Goal: Information Seeking & Learning: Learn about a topic

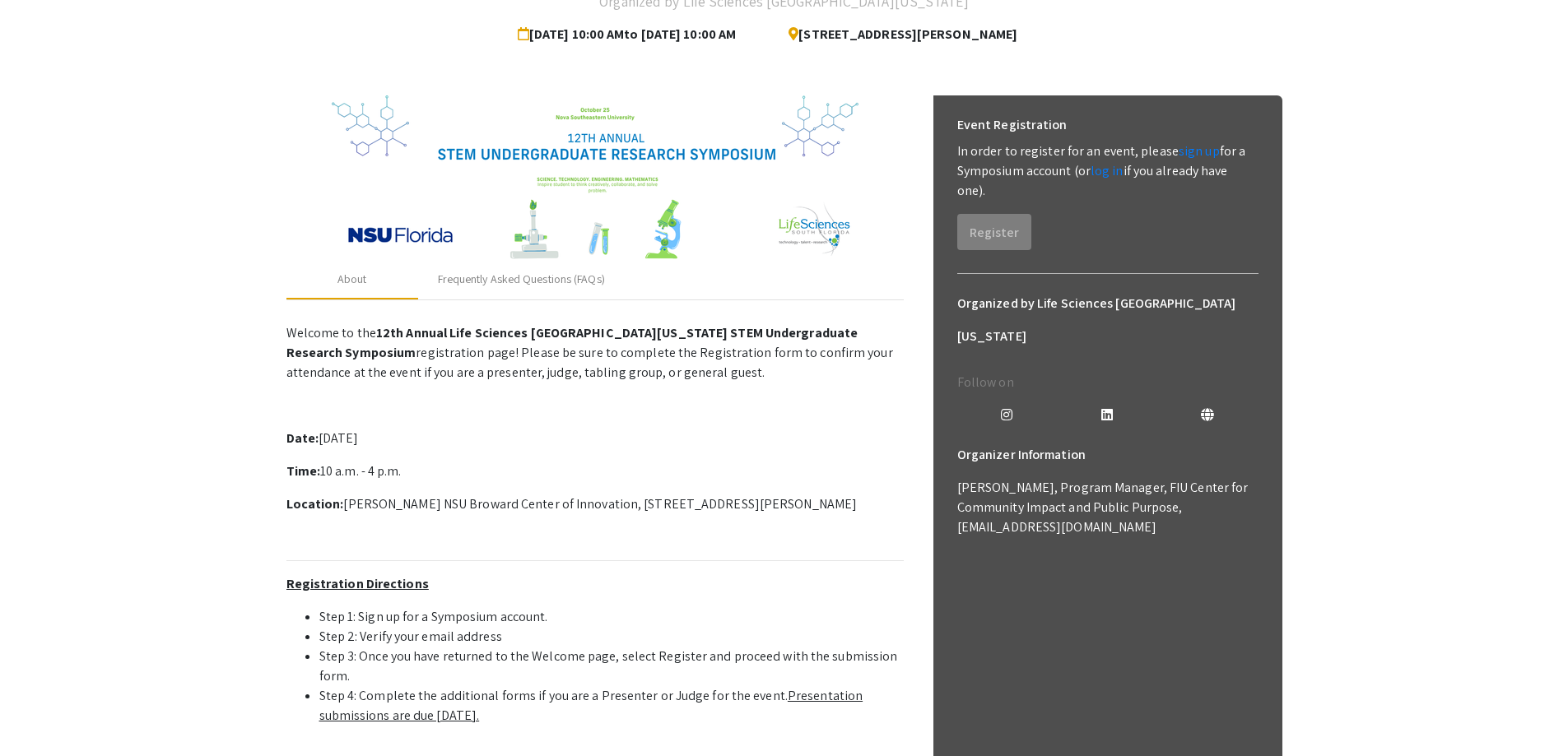
scroll to position [165, 0]
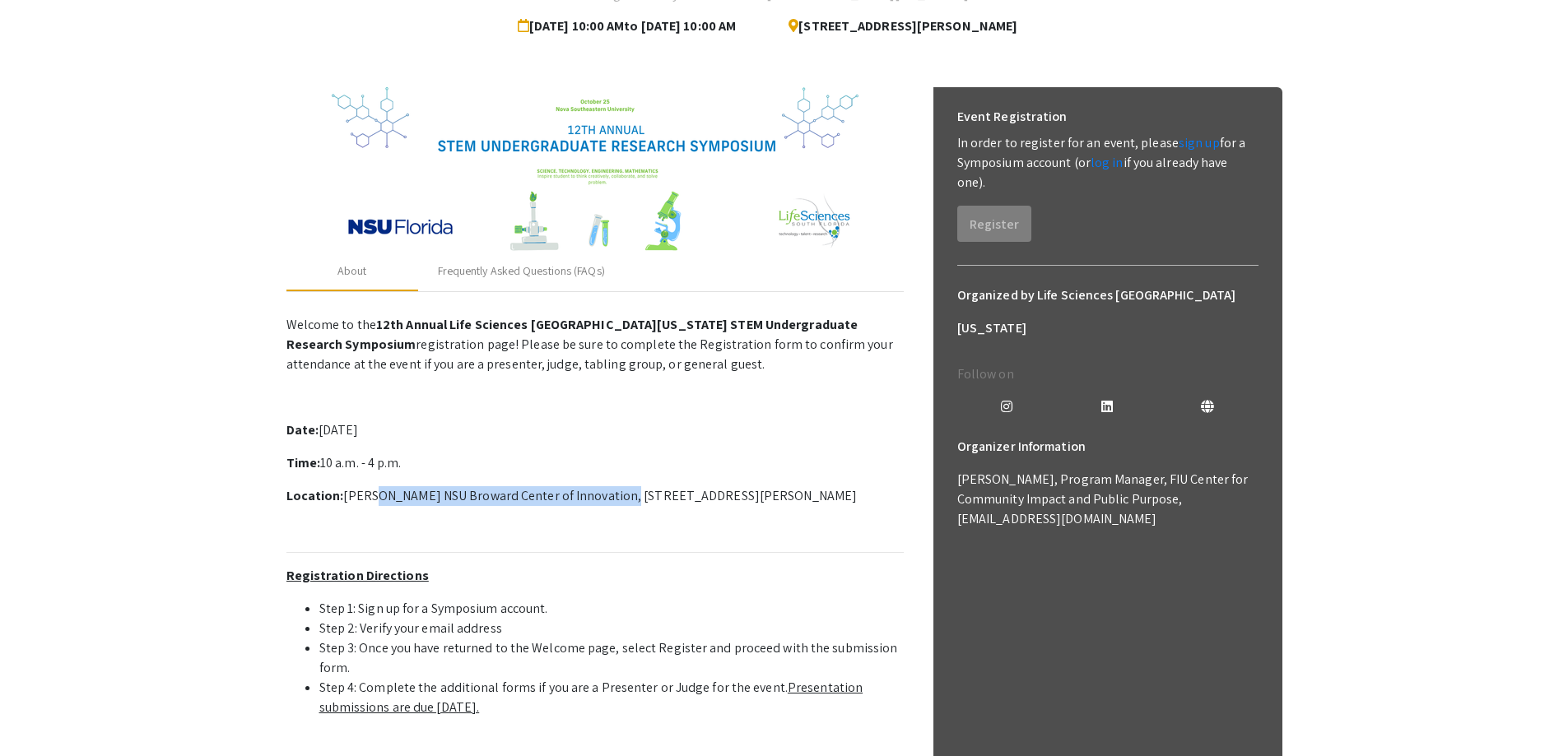
drag, startPoint x: 369, startPoint y: 501, endPoint x: 608, endPoint y: 500, distance: 239.0
click at [608, 500] on p "Location: [PERSON_NAME] NSU Broward Center of Innovation, [STREET_ADDRESS][PERS…" at bounding box center [595, 496] width 618 height 20
click at [644, 515] on p "Welcome to the 12th Annual Life Sciences [GEOGRAPHIC_DATA][US_STATE] STEM Under…" at bounding box center [595, 615] width 618 height 613
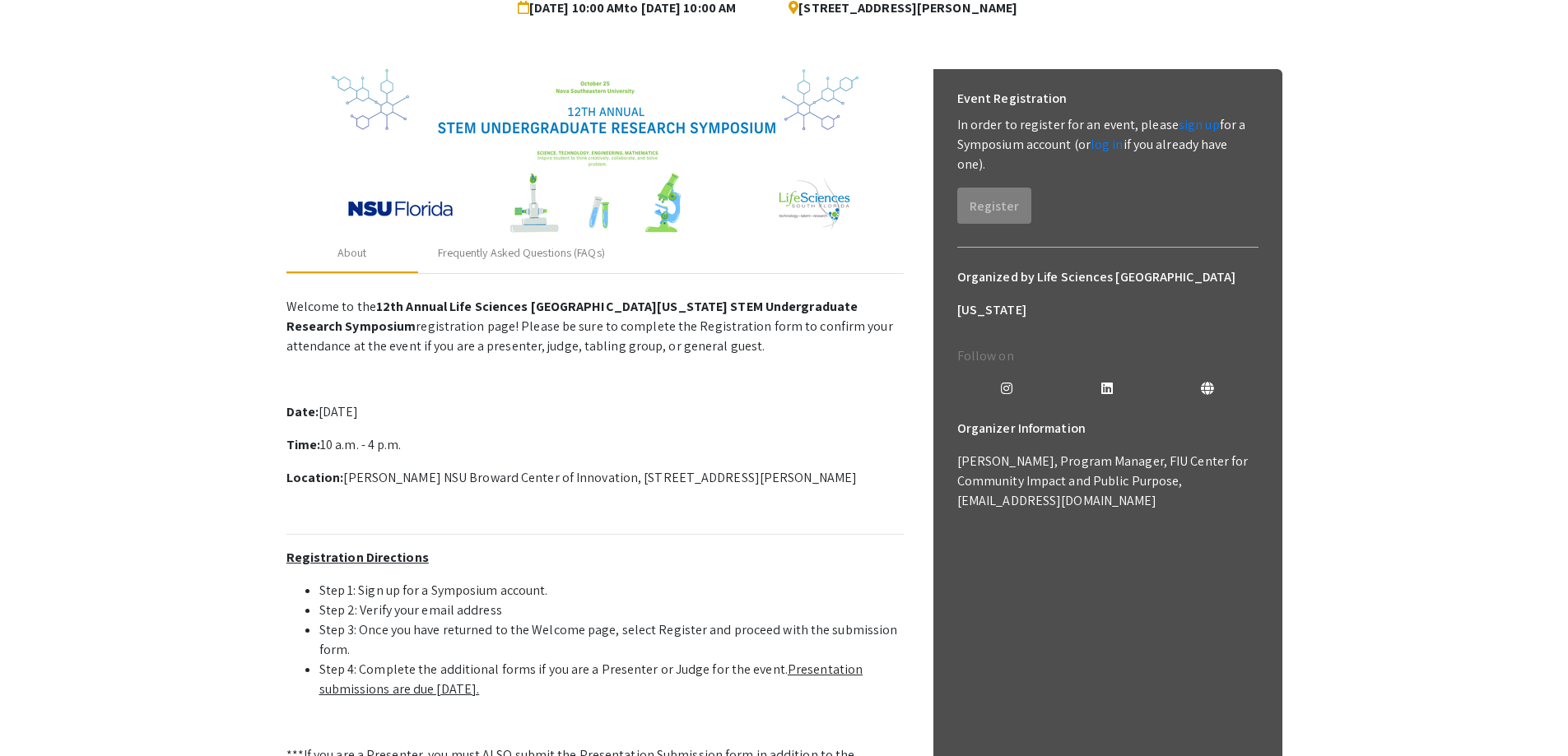
scroll to position [182, 0]
click at [547, 253] on div "Frequently Asked Questions (FAQs)" at bounding box center [522, 254] width 167 height 17
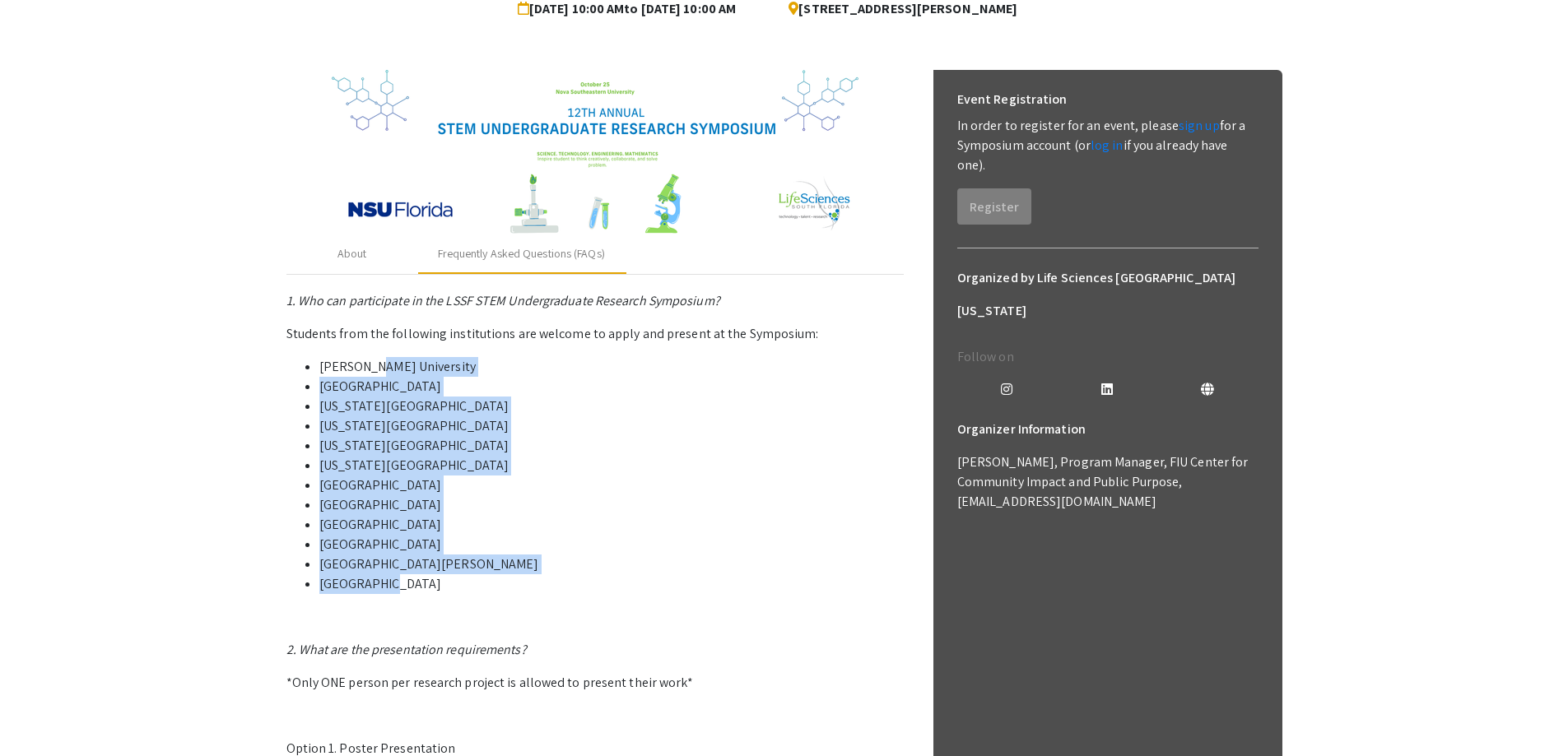
drag, startPoint x: 371, startPoint y: 367, endPoint x: 379, endPoint y: 588, distance: 221.1
click at [379, 588] on ul "[PERSON_NAME][GEOGRAPHIC_DATA] [GEOGRAPHIC_DATA] [US_STATE][GEOGRAPHIC_DATA] [U…" at bounding box center [595, 476] width 618 height 237
click at [429, 570] on li "[GEOGRAPHIC_DATA][PERSON_NAME]" at bounding box center [612, 564] width 584 height 20
click at [416, 456] on li "[US_STATE][GEOGRAPHIC_DATA]" at bounding box center [612, 466] width 584 height 20
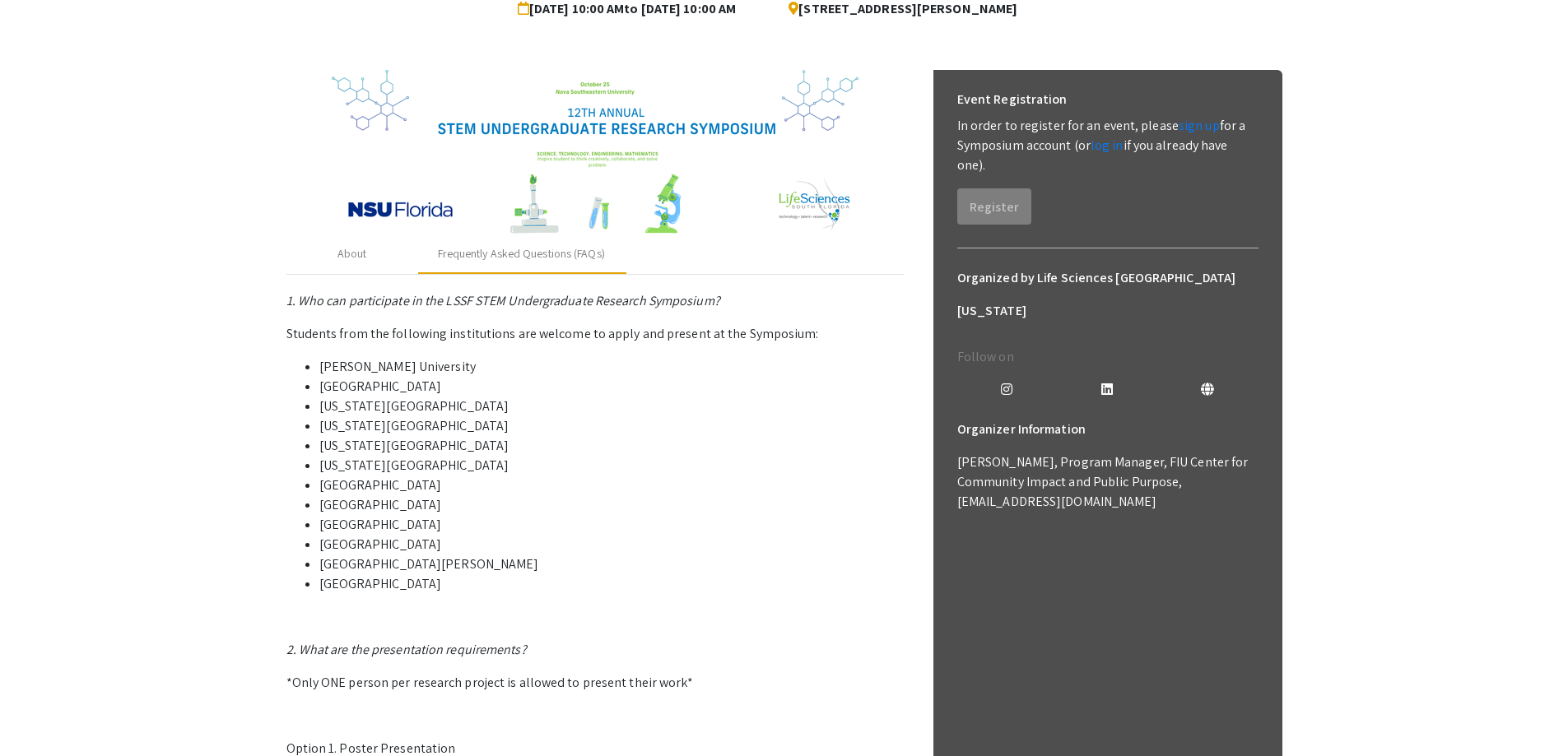
click at [396, 442] on li "[US_STATE][GEOGRAPHIC_DATA]" at bounding box center [612, 446] width 584 height 20
click at [509, 527] on li "[GEOGRAPHIC_DATA]" at bounding box center [612, 525] width 584 height 20
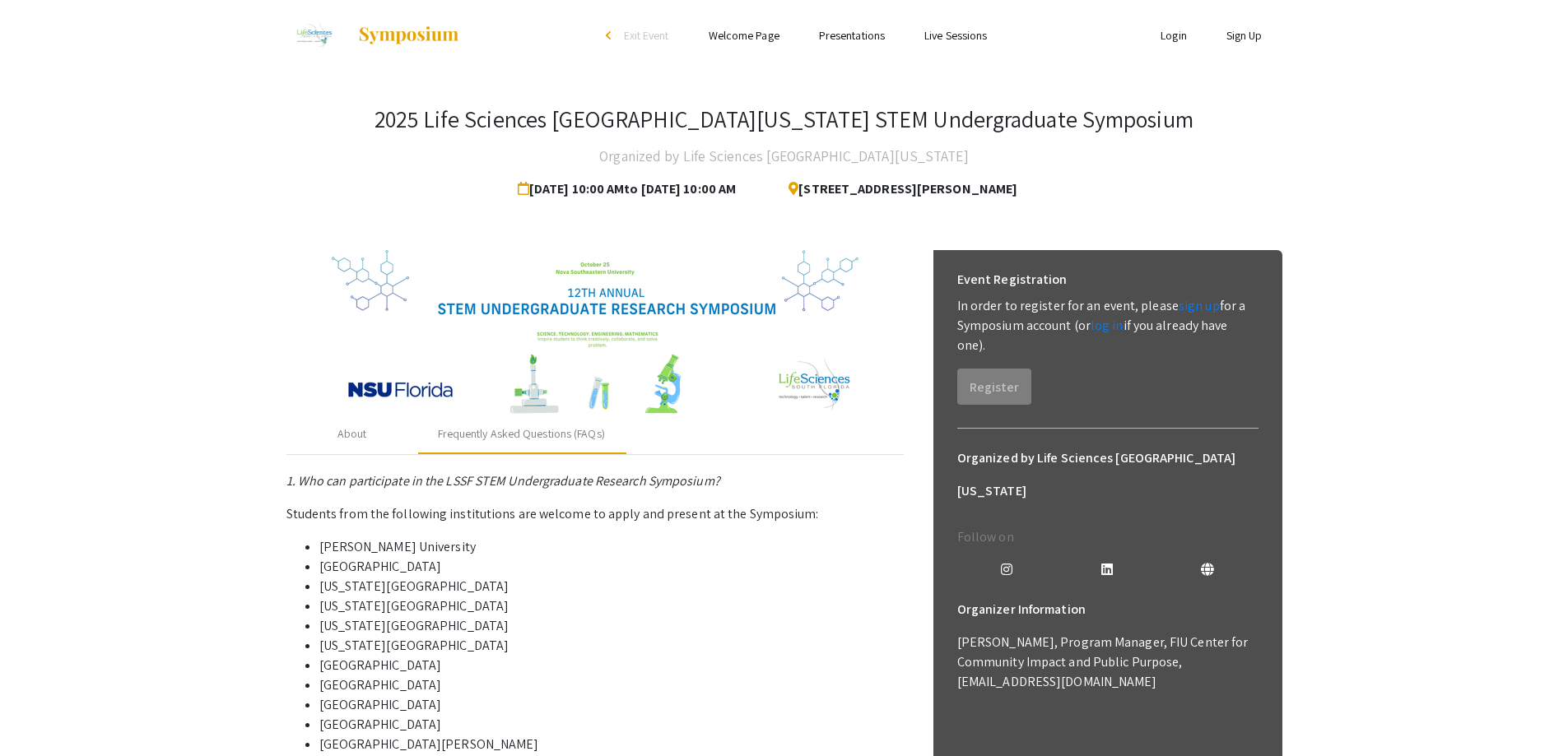
scroll to position [0, 0]
click at [350, 435] on div "About" at bounding box center [352, 436] width 29 height 17
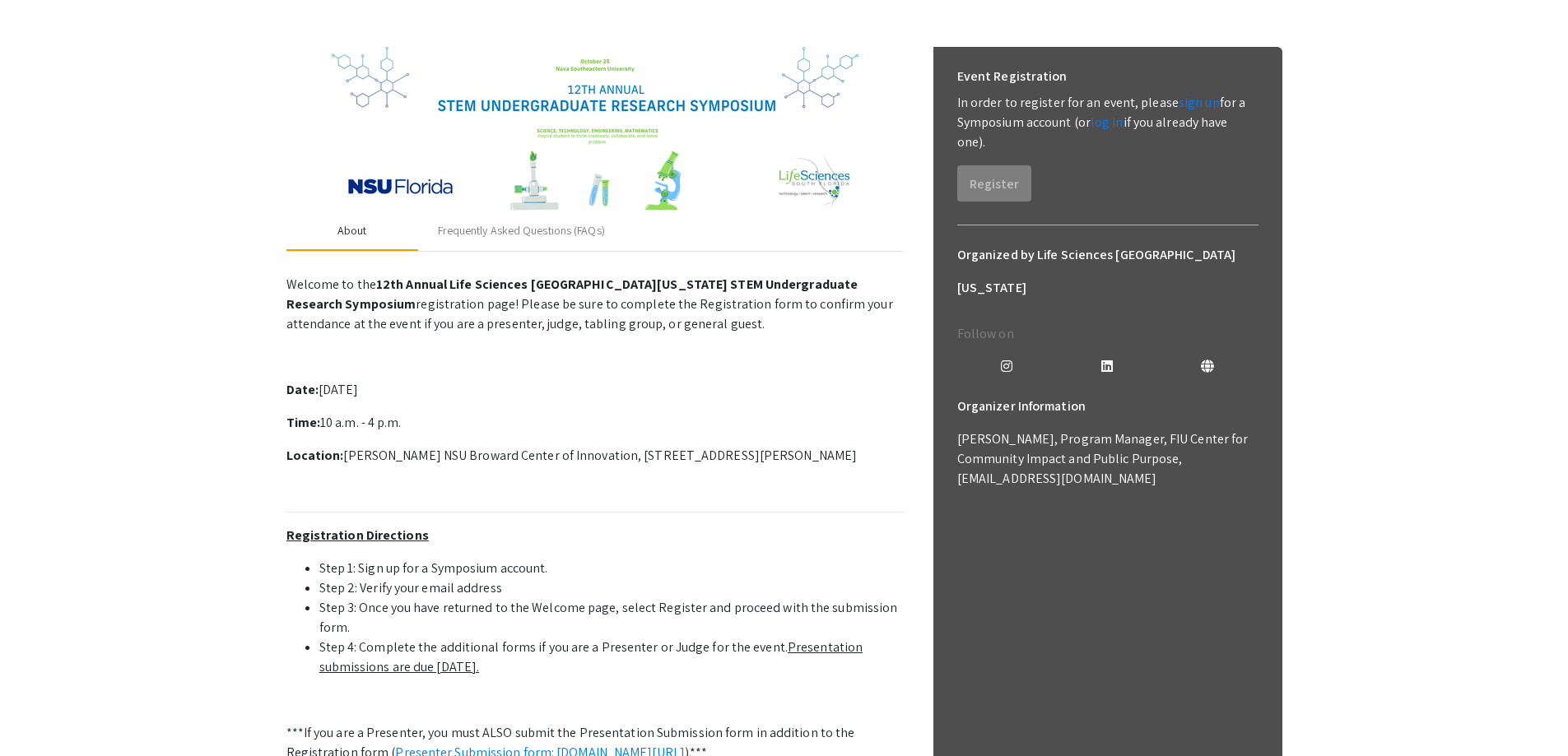
scroll to position [412, 0]
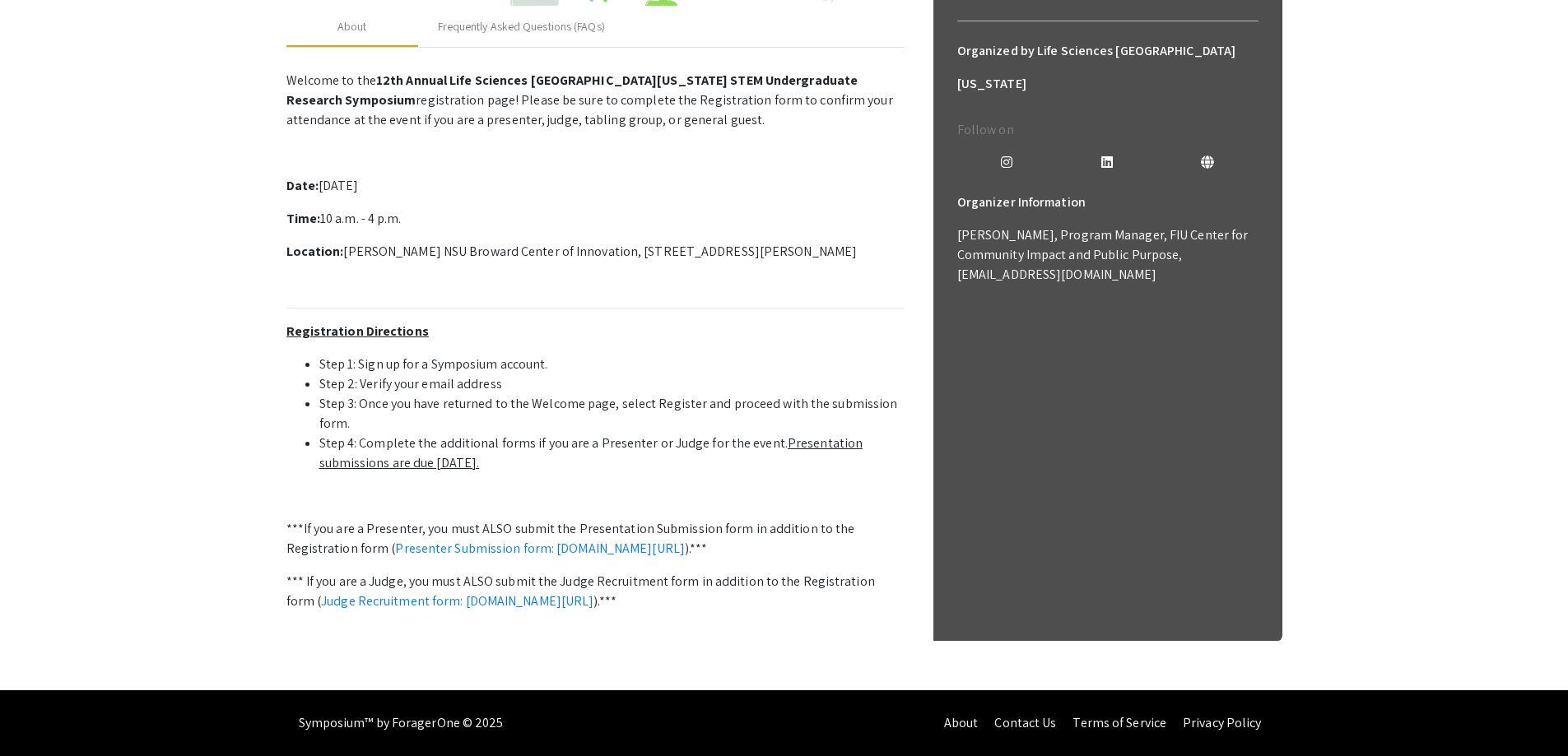
drag, startPoint x: 433, startPoint y: 463, endPoint x: 502, endPoint y: 463, distance: 69.0
click at [502, 463] on u "Presentation submissions are due [DATE]." at bounding box center [591, 453] width 544 height 37
drag, startPoint x: 384, startPoint y: 184, endPoint x: 454, endPoint y: 184, distance: 70.0
click at [454, 184] on p "Date: [DATE]" at bounding box center [595, 186] width 618 height 20
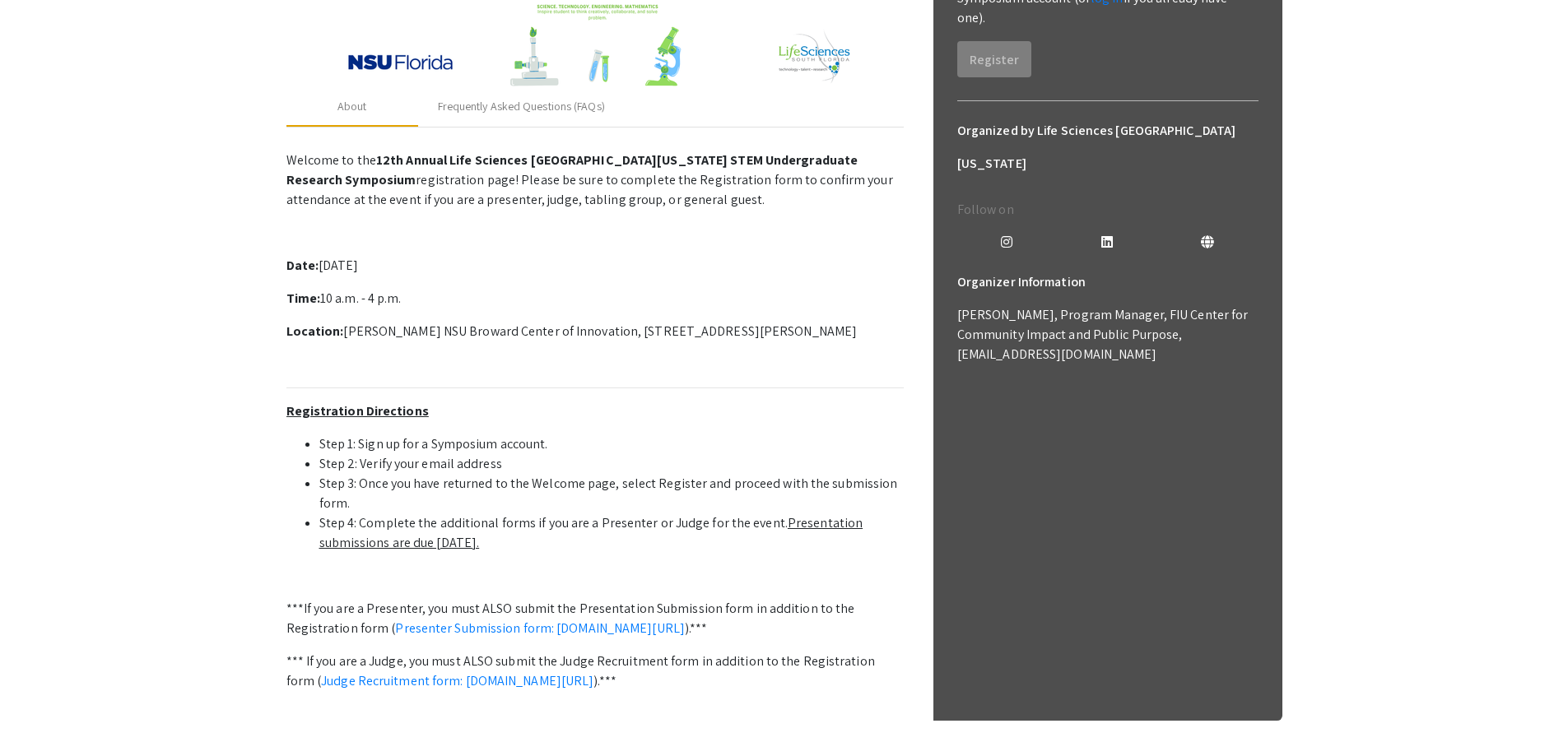
scroll to position [247, 0]
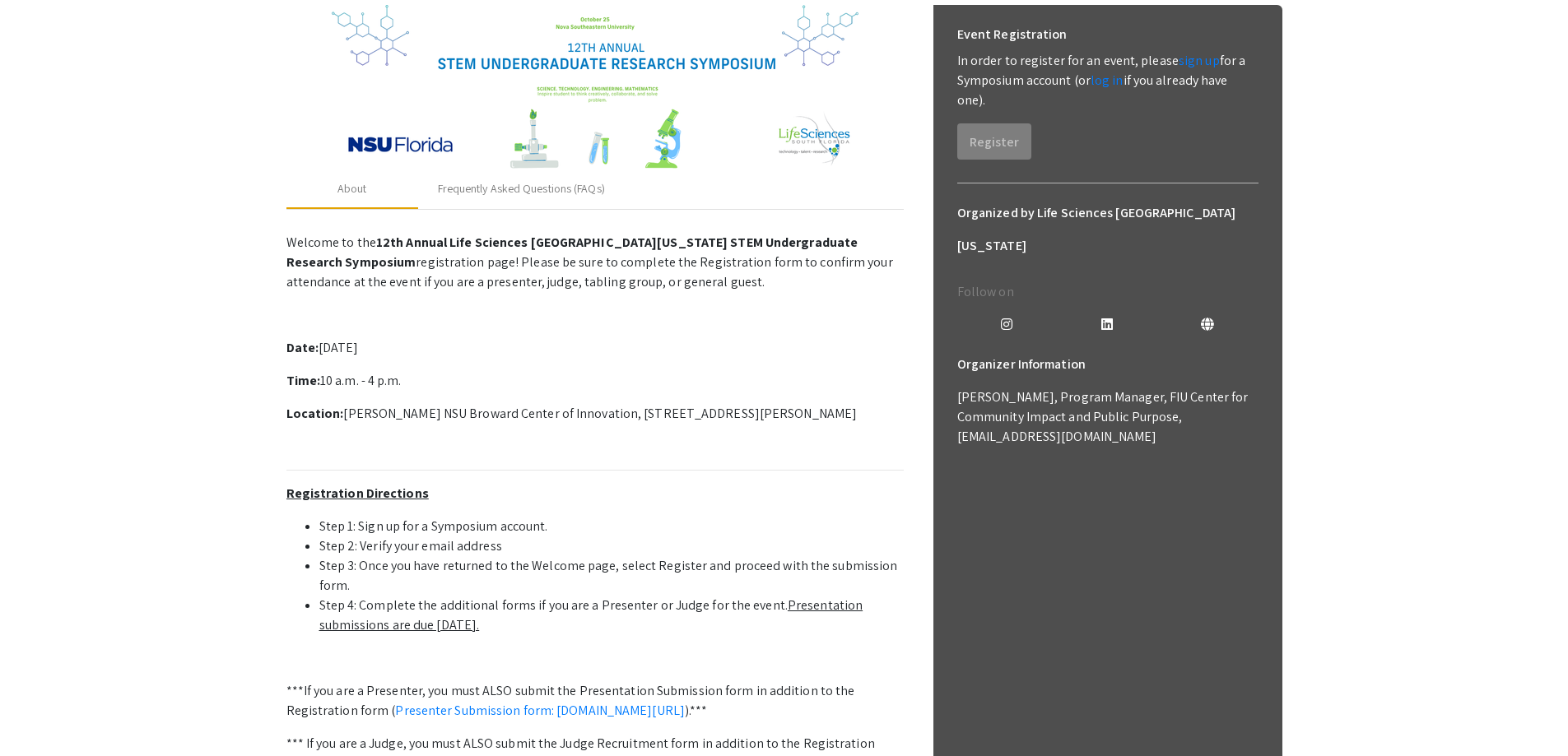
click at [497, 480] on p "Welcome to the 12th Annual Life Sciences [GEOGRAPHIC_DATA][US_STATE] STEM Under…" at bounding box center [595, 533] width 618 height 613
click at [589, 206] on div "Frequently Asked Questions (FAQs)" at bounding box center [522, 189] width 206 height 40
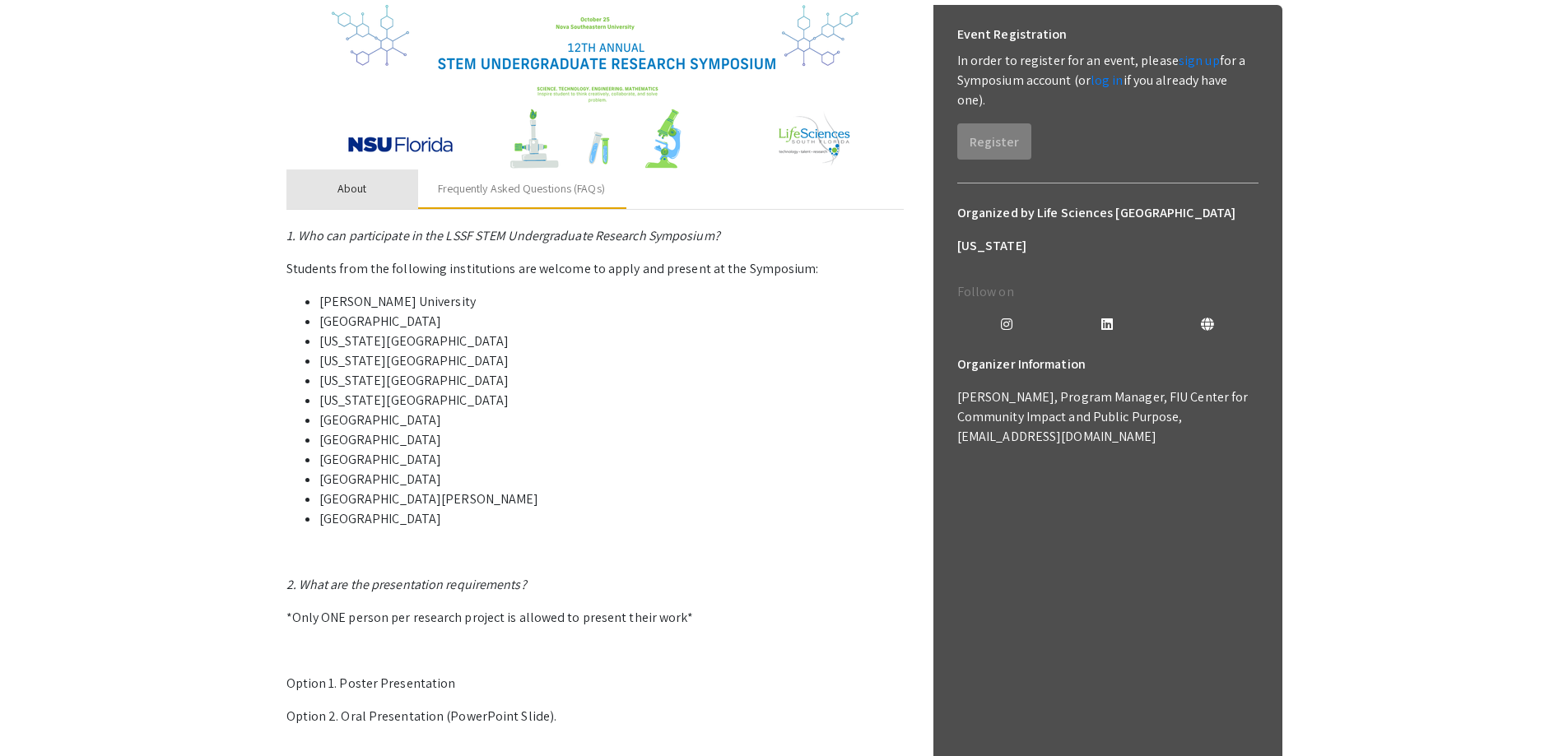
click at [384, 192] on div "About" at bounding box center [351, 189] width 131 height 40
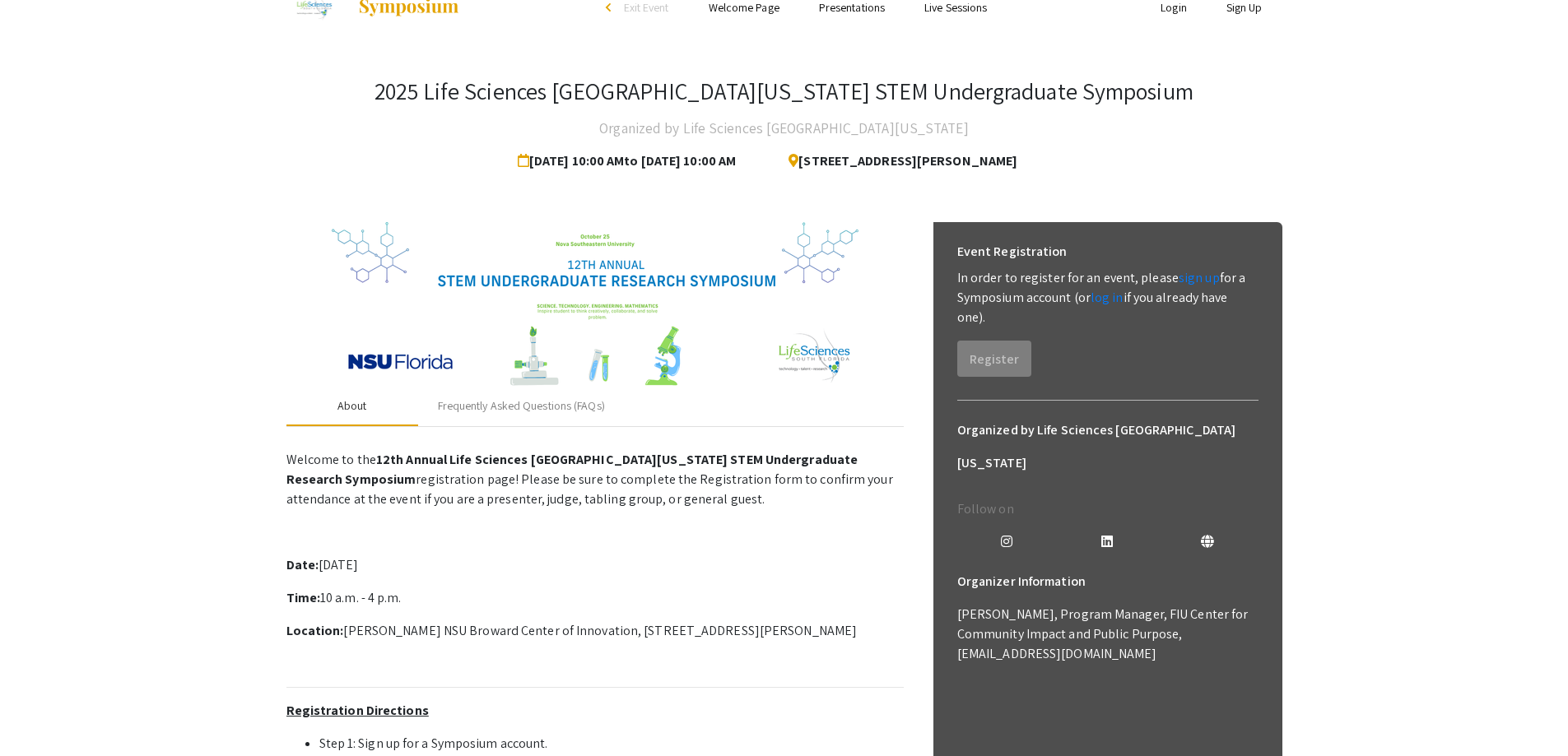
scroll to position [0, 0]
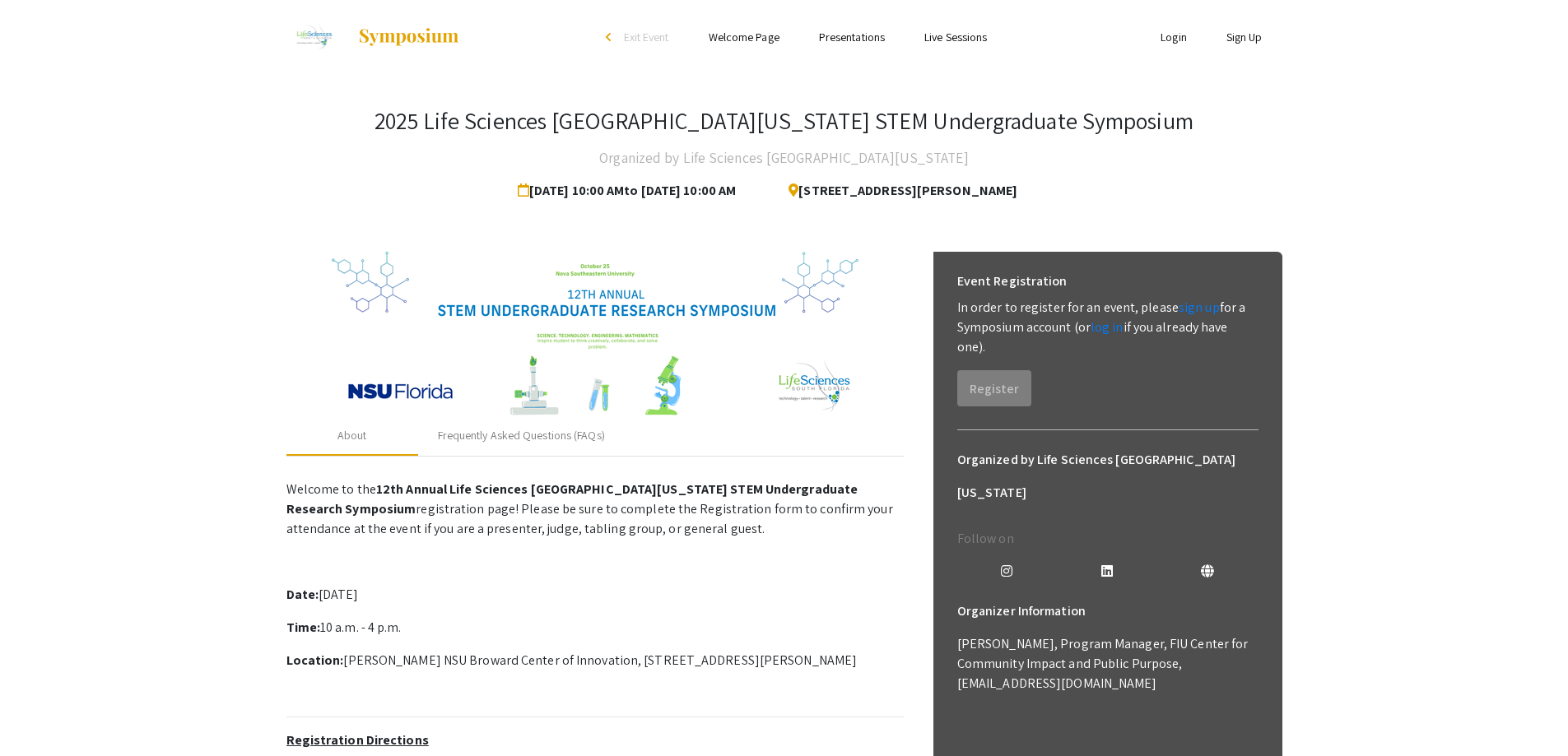
click at [593, 297] on img at bounding box center [595, 334] width 527 height 165
click at [388, 35] on img at bounding box center [409, 37] width 103 height 20
click at [441, 44] on img at bounding box center [409, 37] width 103 height 20
click at [317, 42] on img at bounding box center [314, 37] width 55 height 41
click at [648, 34] on span "Exit Event" at bounding box center [646, 36] width 46 height 15
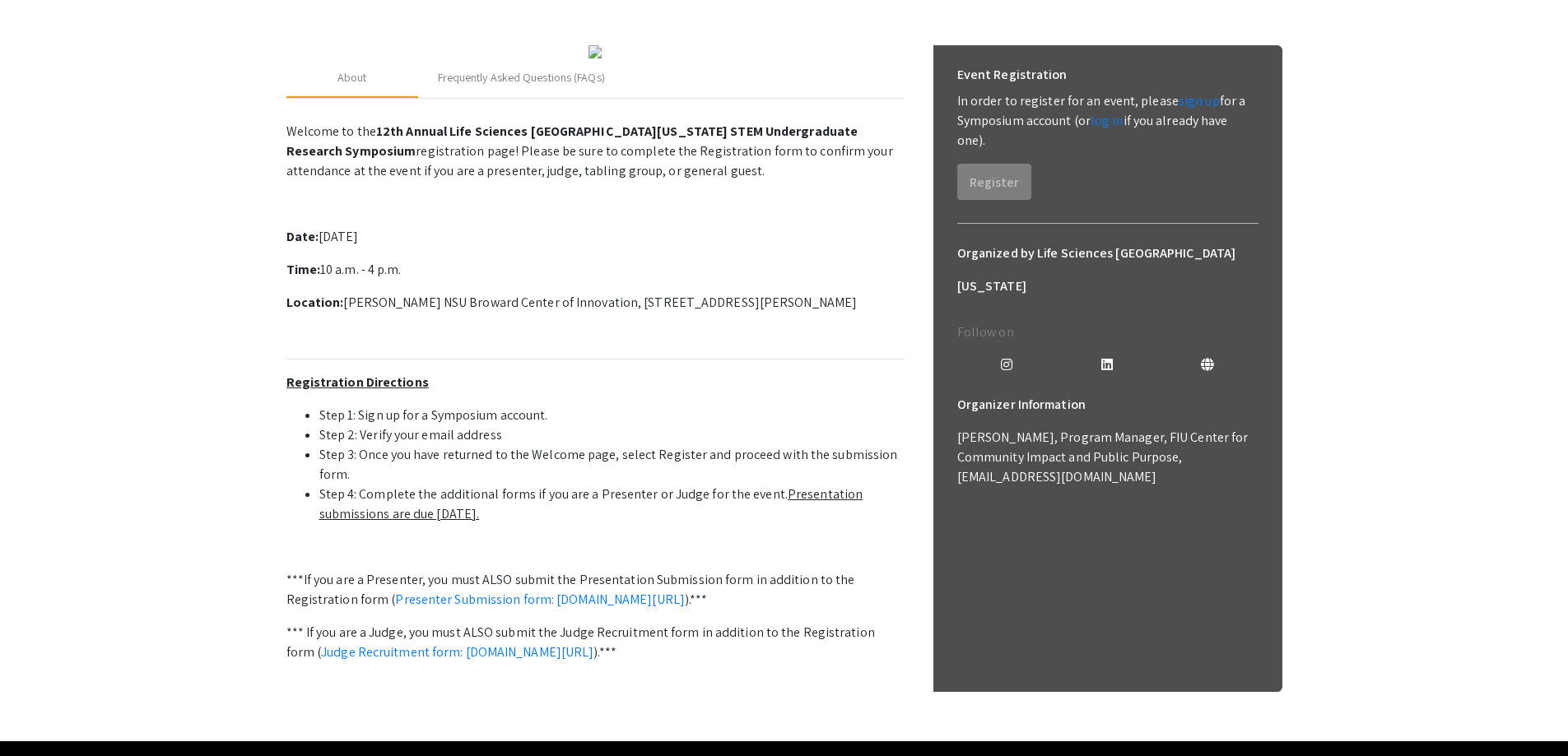
scroll to position [247, 0]
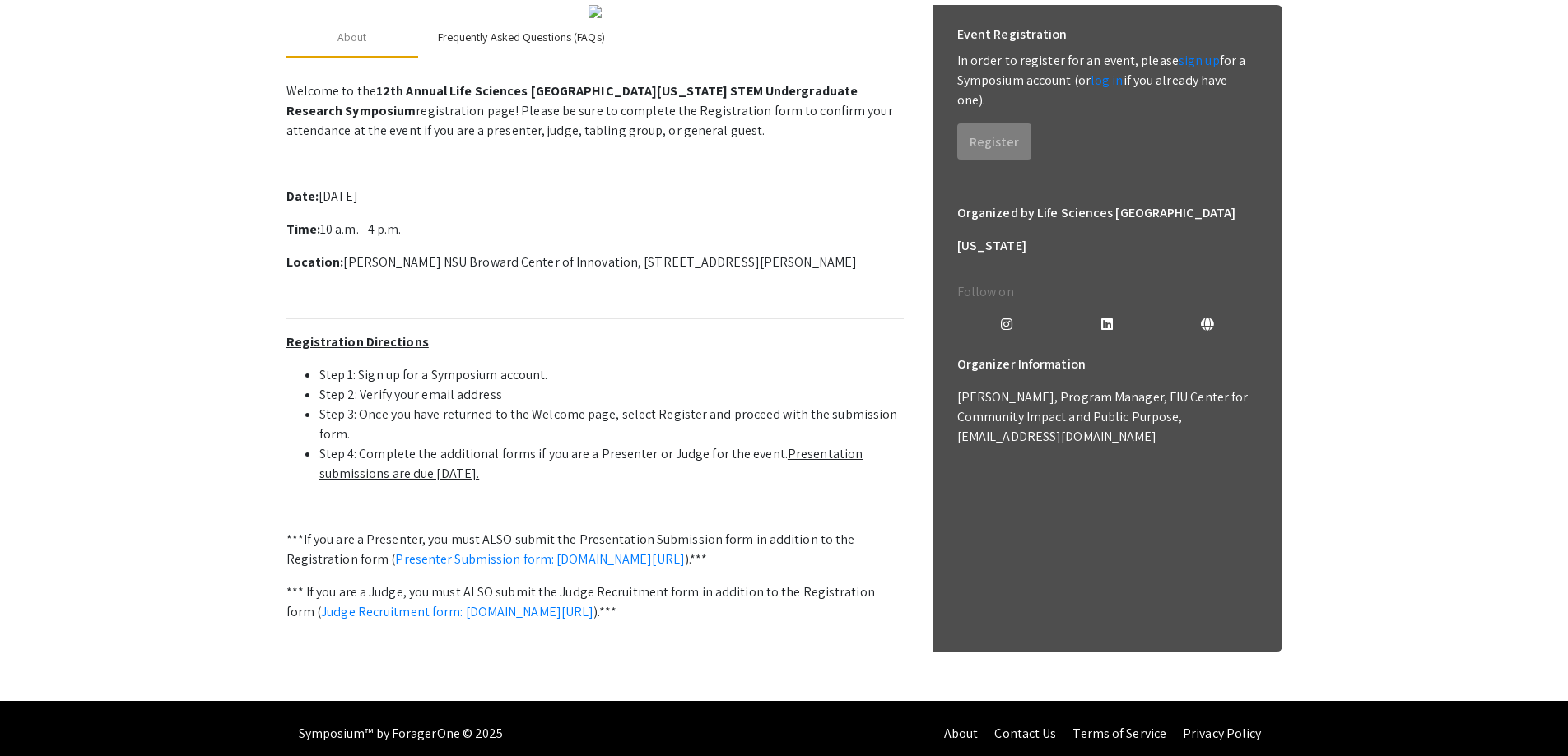
click at [562, 46] on div "Frequently Asked Questions (FAQs)" at bounding box center [522, 38] width 167 height 17
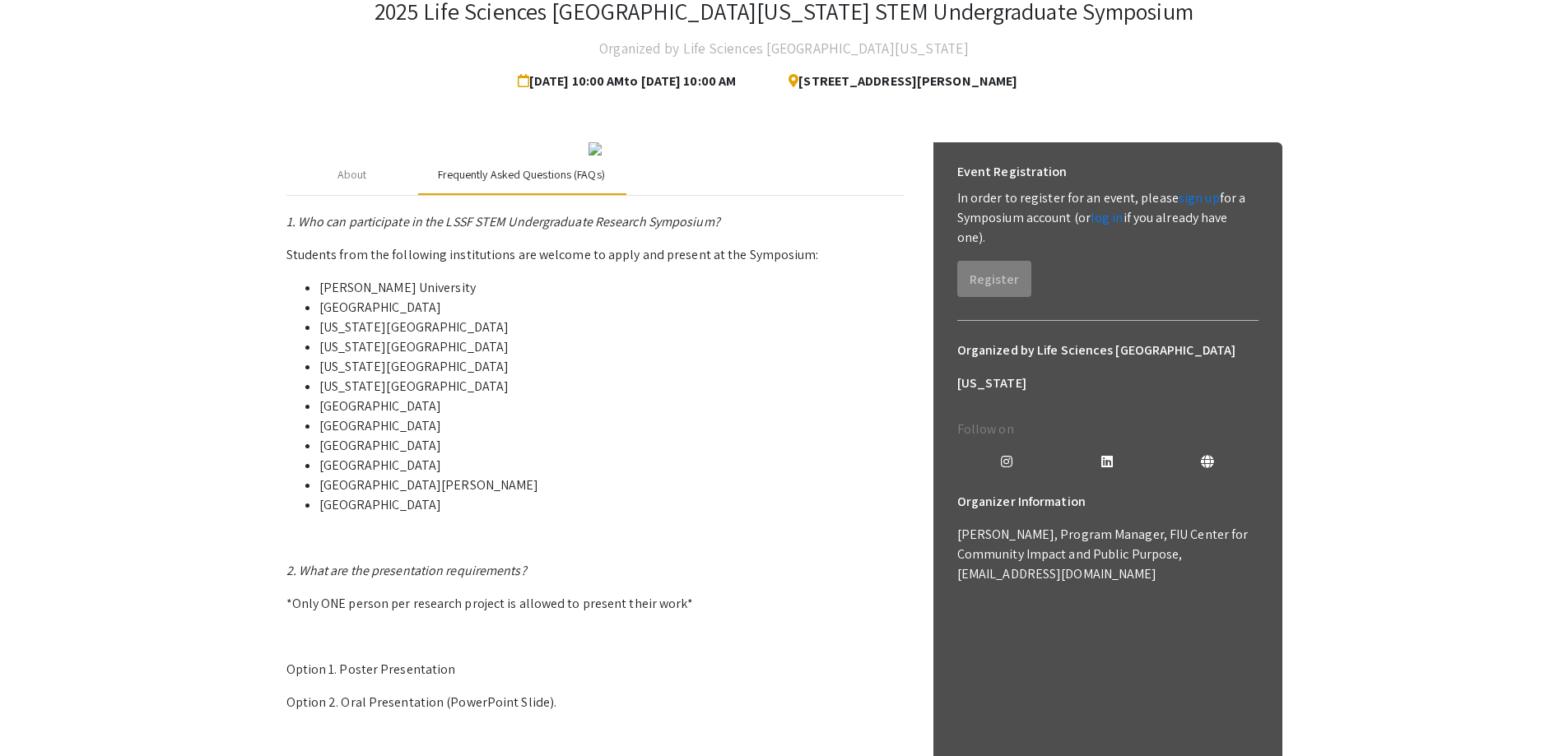
scroll to position [99, 0]
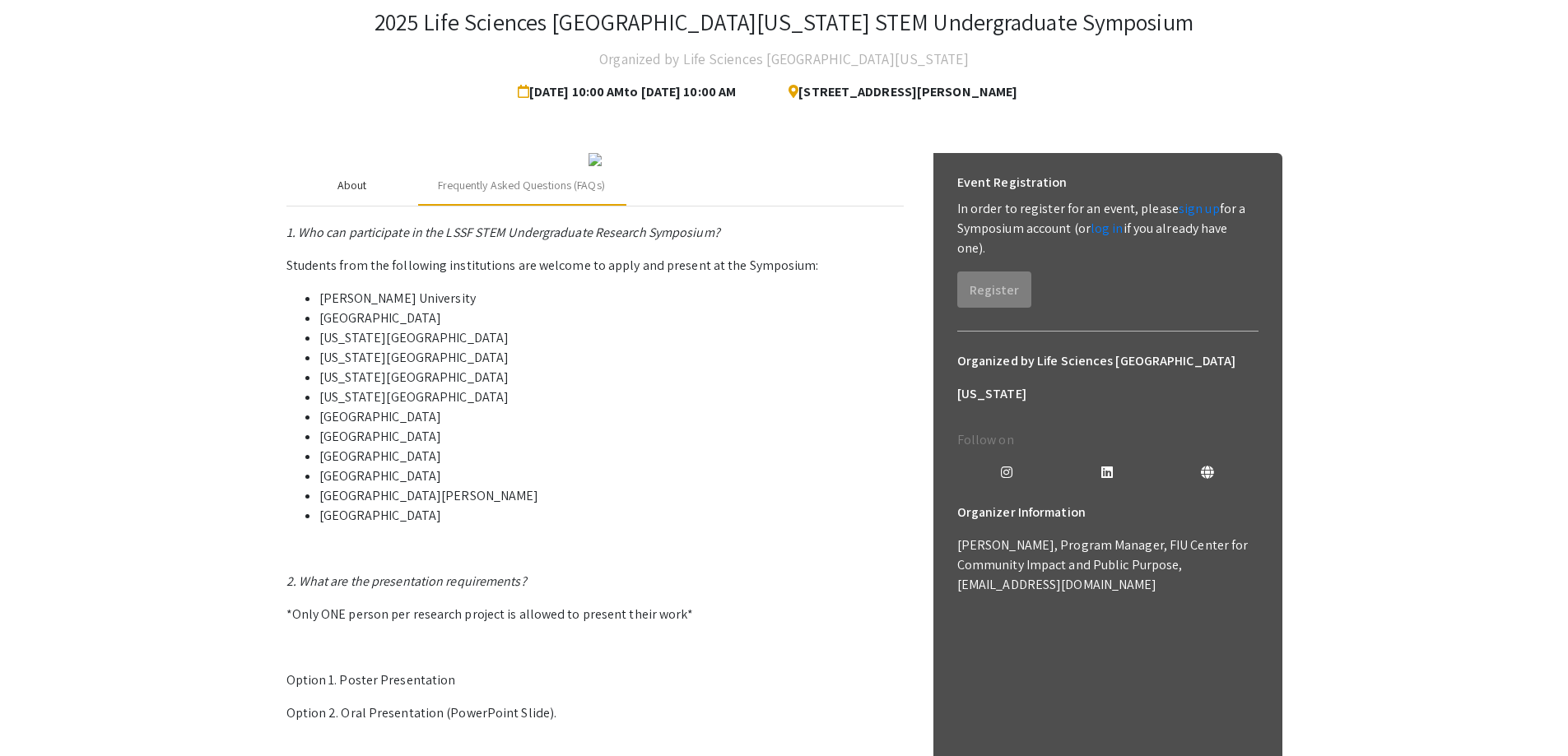
click at [363, 194] on div "About" at bounding box center [352, 186] width 29 height 17
